Goal: Entertainment & Leisure: Consume media (video, audio)

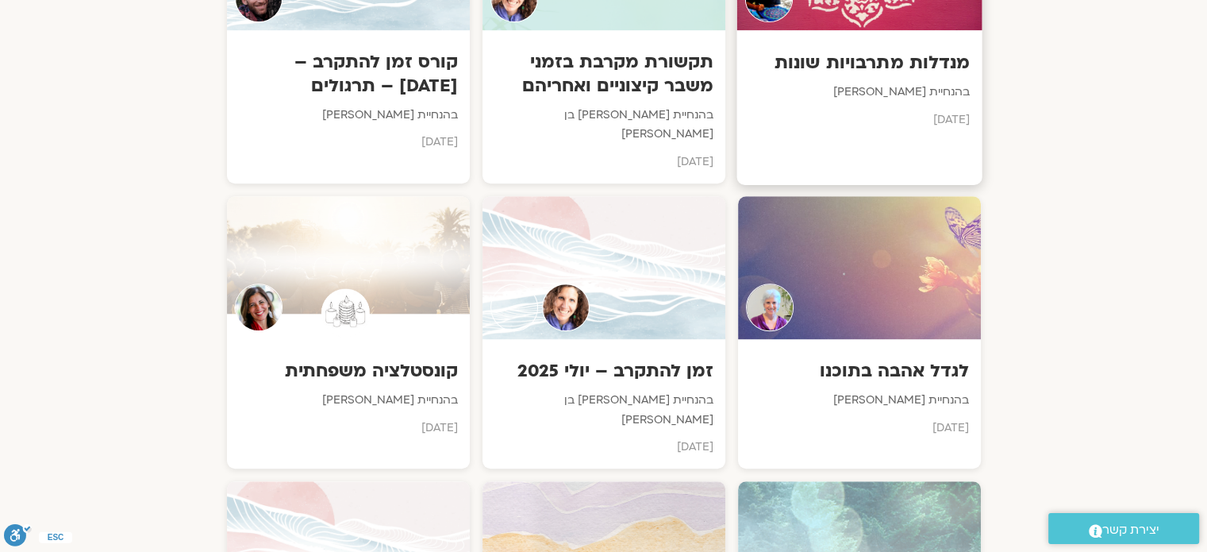
scroll to position [1270, 0]
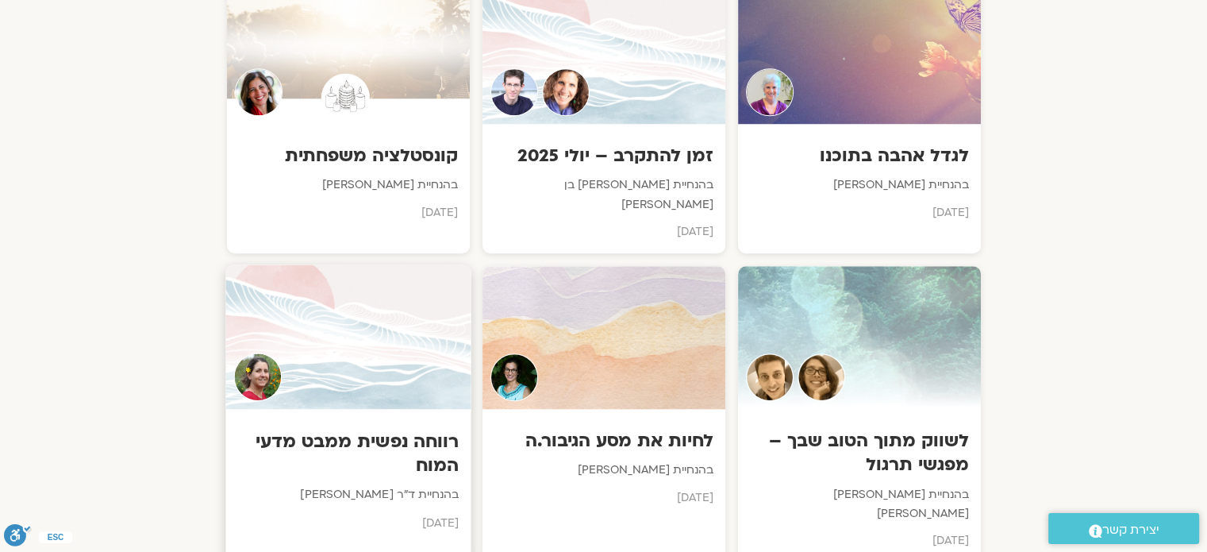
click at [397, 429] on h3 "רווחה נפשית ממבט מדעי המוח" at bounding box center [347, 453] width 221 height 48
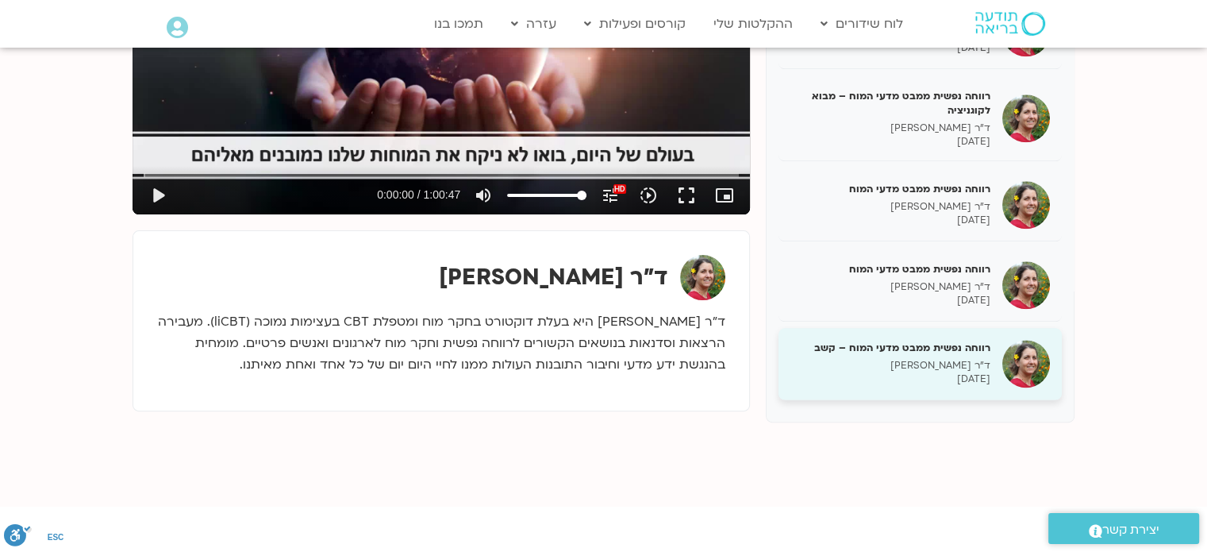
scroll to position [397, 0]
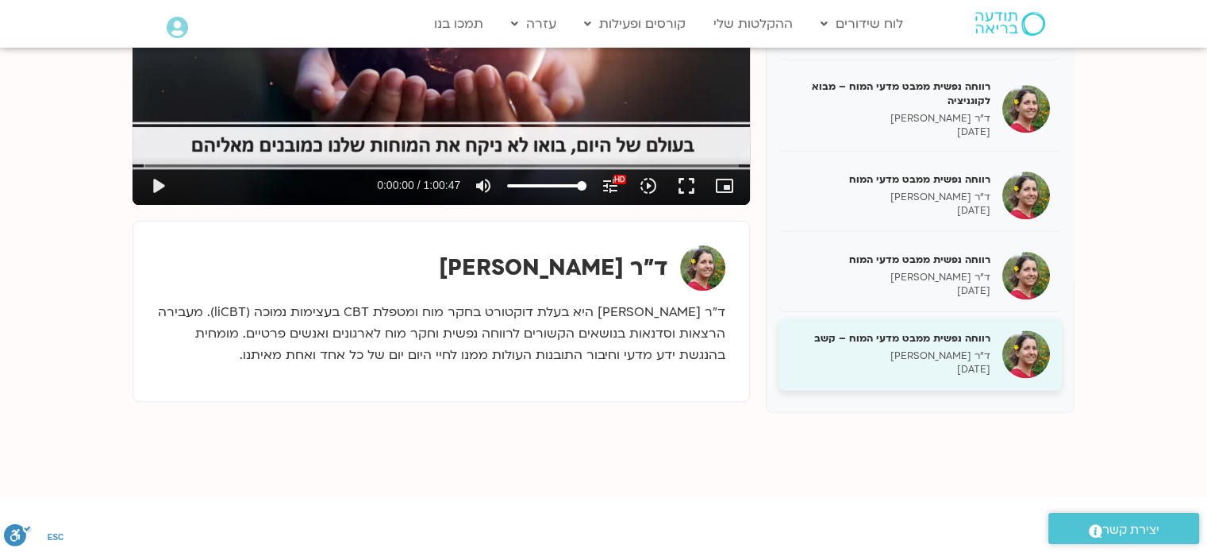
click at [962, 339] on h5 "רווחה נפשית ממבט מדעי המוח – קשב" at bounding box center [891, 338] width 200 height 14
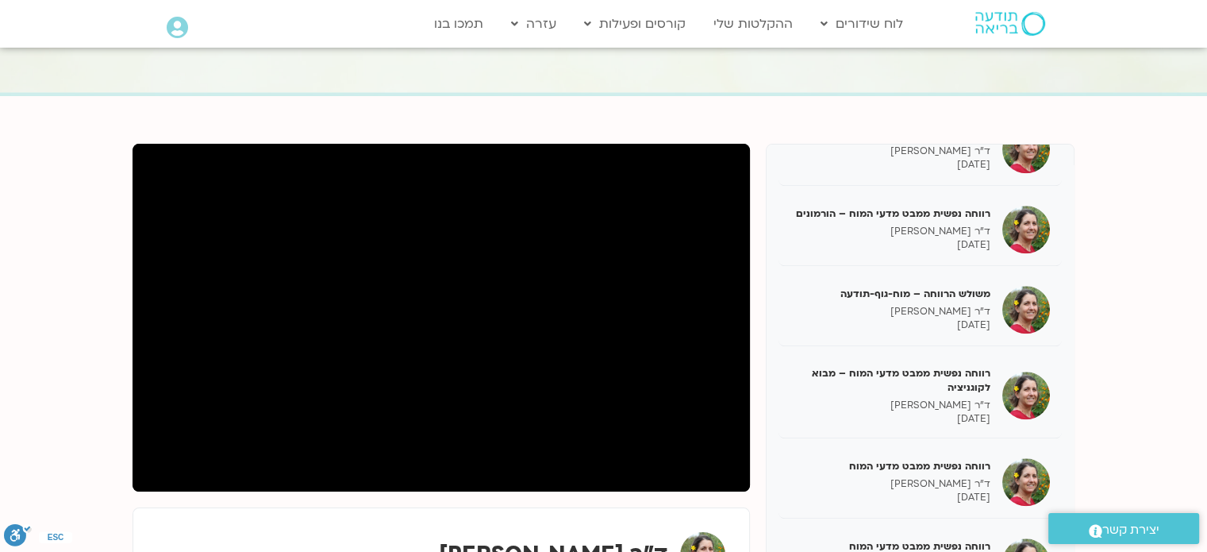
scroll to position [159, 0]
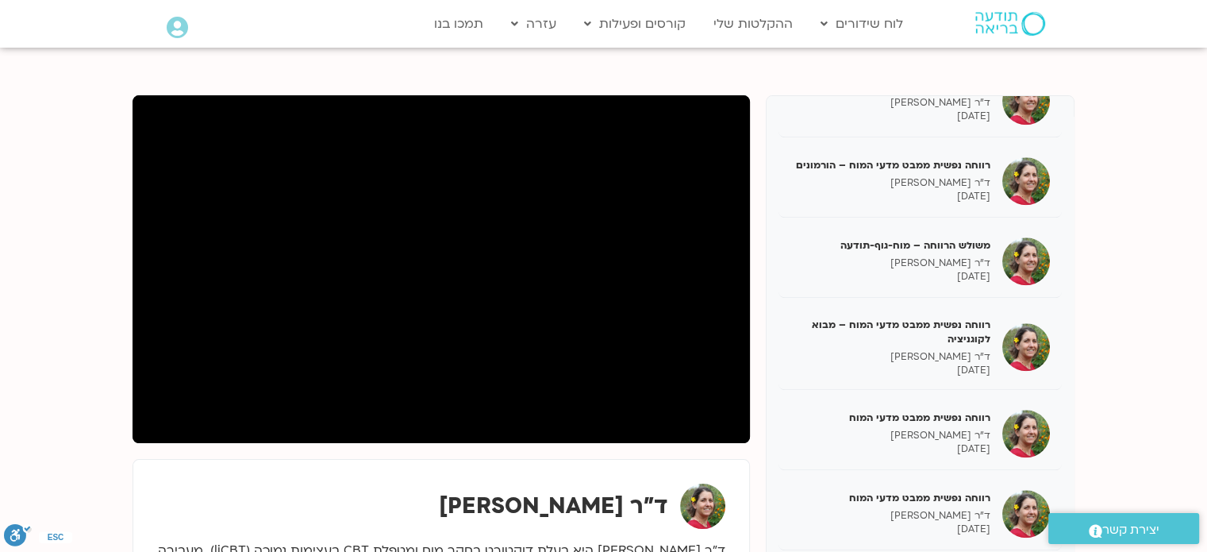
click at [467, 483] on div "ד"ר נועה אלבלדה" at bounding box center [441, 505] width 568 height 45
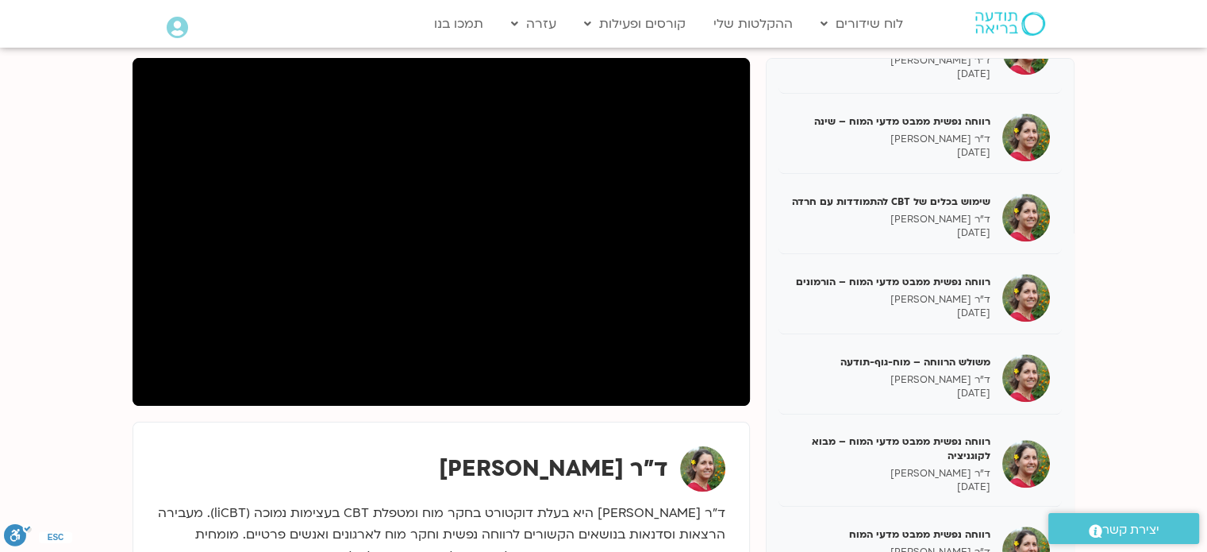
scroll to position [92, 0]
